Goal: Task Accomplishment & Management: Complete application form

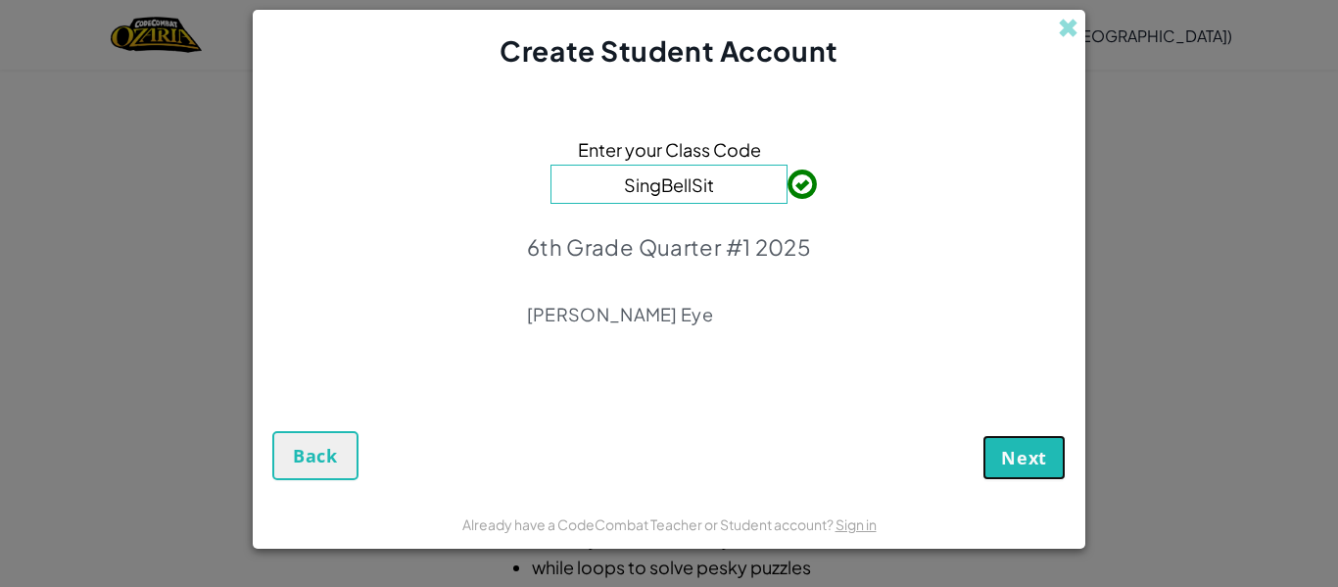
click at [1025, 446] on span "Next" at bounding box center [1024, 458] width 46 height 24
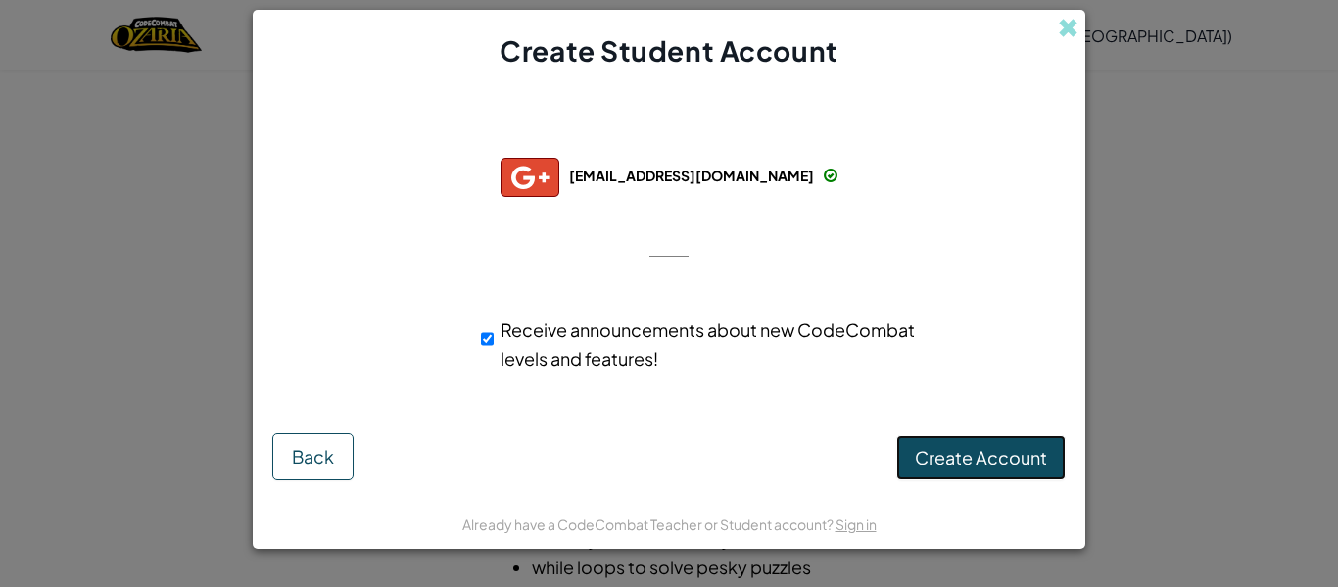
click at [1039, 476] on button "Create Account" at bounding box center [980, 457] width 169 height 45
click at [1040, 461] on button "Create Account" at bounding box center [980, 457] width 169 height 45
